Goal: Information Seeking & Learning: Learn about a topic

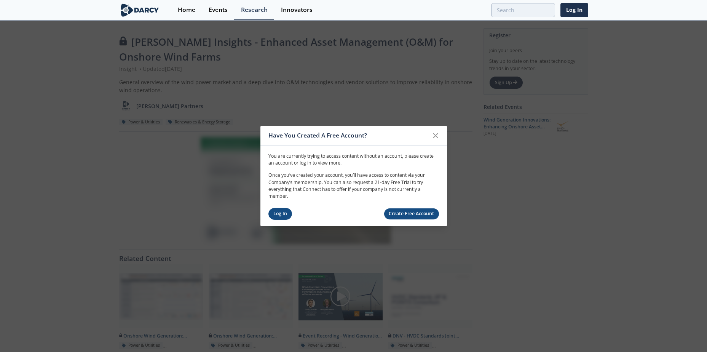
click at [278, 213] on link "Log In" at bounding box center [280, 214] width 24 height 12
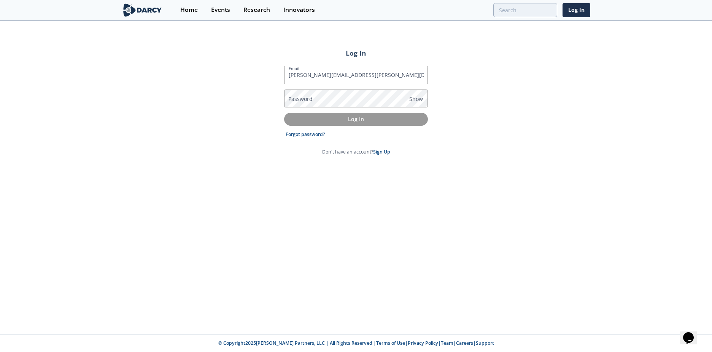
type input "[PERSON_NAME][EMAIL_ADDRESS][PERSON_NAME][DOMAIN_NAME]"
click at [350, 116] on p "Log In" at bounding box center [356, 119] width 133 height 8
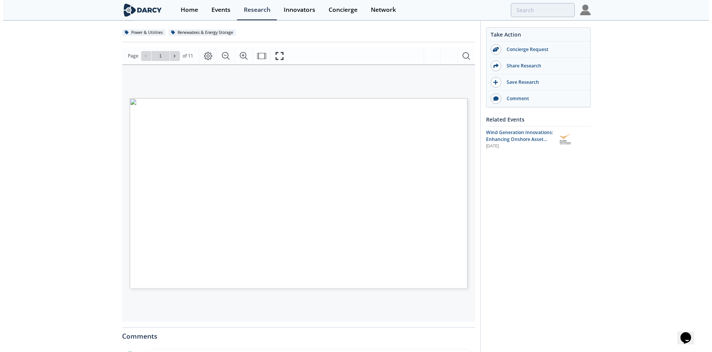
scroll to position [76, 0]
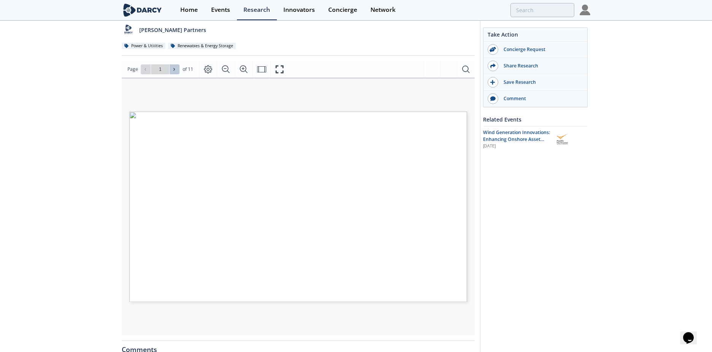
click at [172, 67] on icon at bounding box center [174, 69] width 5 height 5
type input "2"
click at [280, 69] on icon "Fullscreen" at bounding box center [279, 69] width 9 height 9
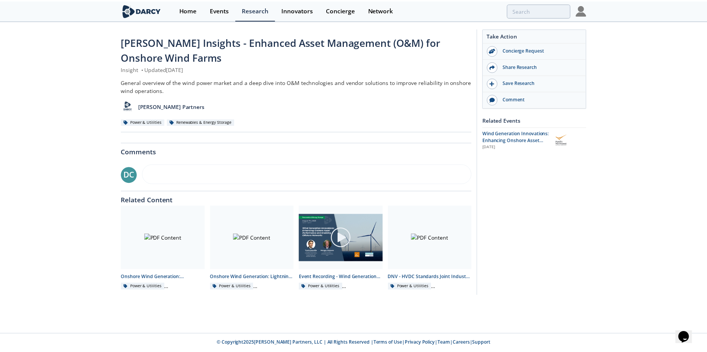
scroll to position [0, 0]
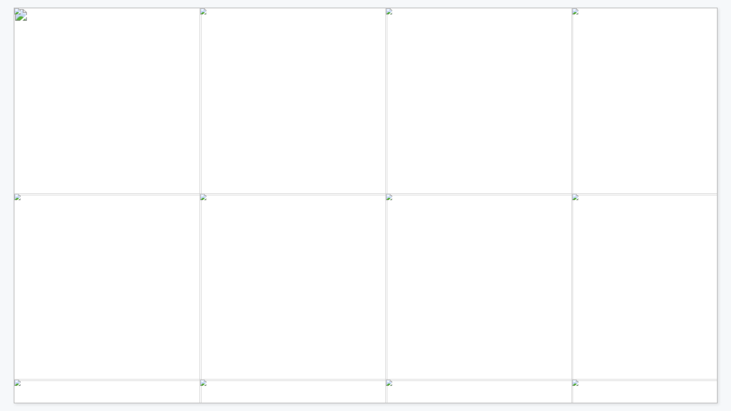
drag, startPoint x: 309, startPoint y: 288, endPoint x: 330, endPoint y: 317, distance: 35.6
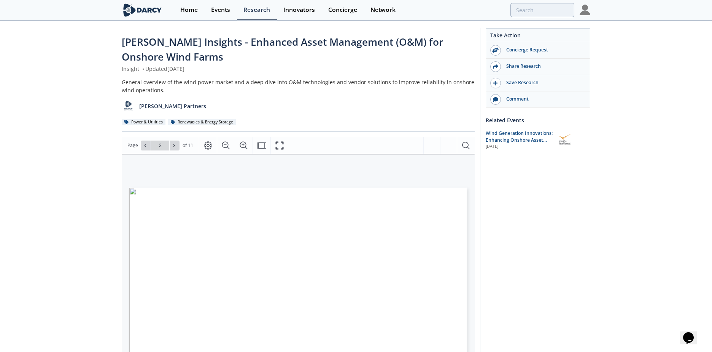
drag, startPoint x: 278, startPoint y: 253, endPoint x: 219, endPoint y: 189, distance: 87.3
click at [219, 189] on span "Wind power is the leader of IBR technologies… EIA LBL Sources: , …with stronger…" at bounding box center [285, 200] width 312 height 24
click at [277, 143] on icon "Fullscreen" at bounding box center [279, 145] width 9 height 9
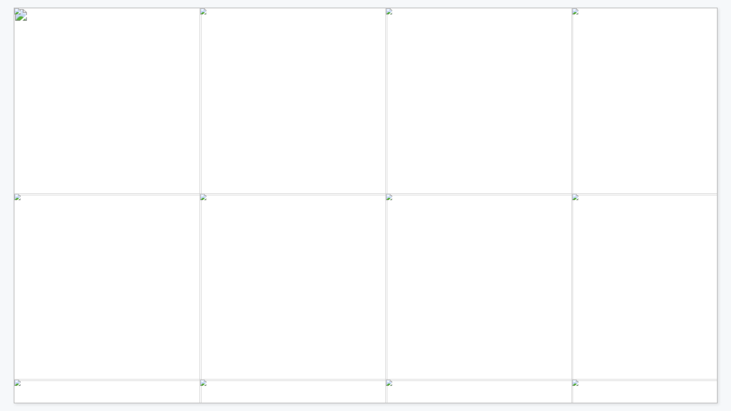
click at [421, 350] on span "differentiator." at bounding box center [415, 353] width 50 height 6
click at [415, 307] on span "Blade heating elements or hot-air systems used in a de-" at bounding box center [352, 305] width 183 height 6
click at [223, 351] on span "allowing easier inspection. Embedded or pressed onto blades." at bounding box center [270, 349] width 204 height 7
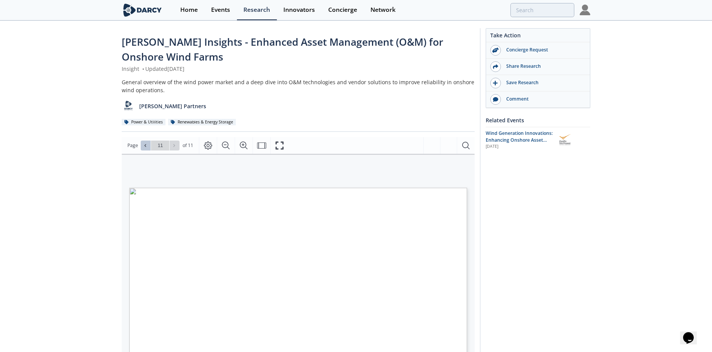
click at [145, 143] on icon at bounding box center [145, 145] width 5 height 5
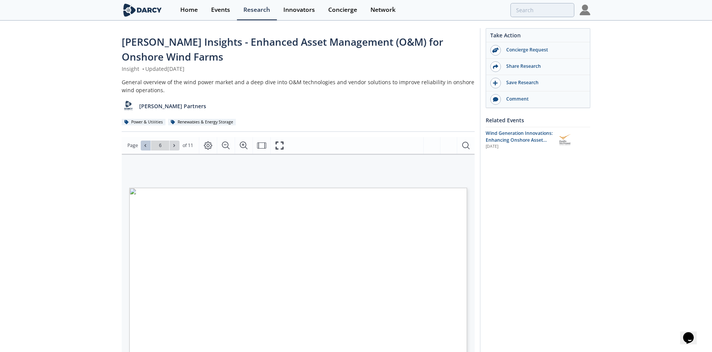
click at [145, 143] on icon at bounding box center [145, 145] width 5 height 5
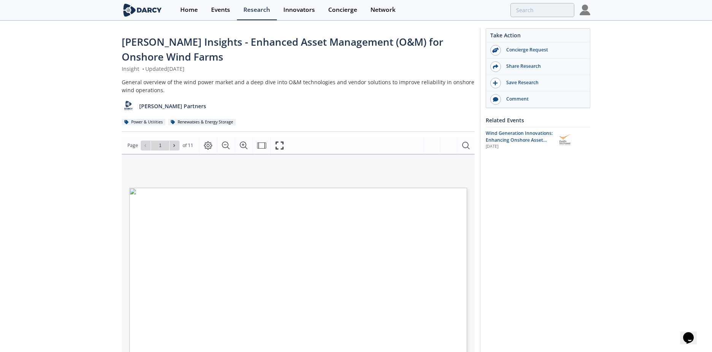
click at [177, 150] on div "Page Go to Page 1 of 11 1 / 11" at bounding box center [298, 145] width 353 height 17
click at [177, 149] on button at bounding box center [175, 145] width 10 height 10
type input "2"
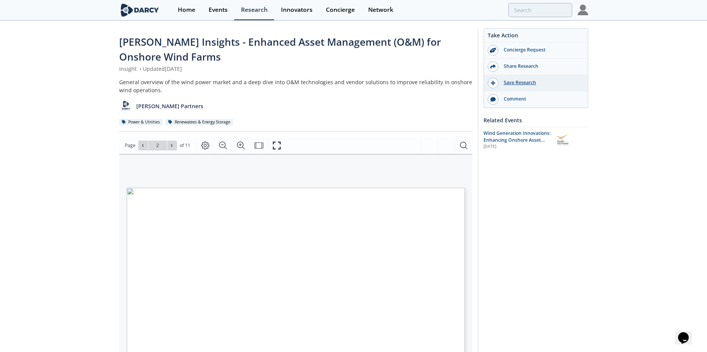
click at [507, 80] on div "Save Research" at bounding box center [540, 82] width 85 height 7
